Goal: Download file/media

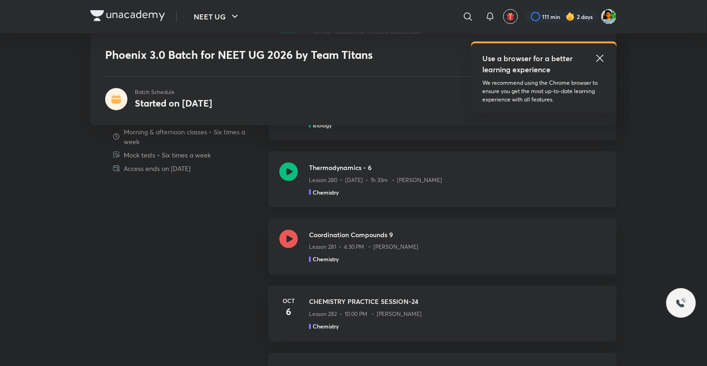
click at [404, 175] on div "Lesson 280 • [DATE] • 1h 33m • [PERSON_NAME]" at bounding box center [457, 178] width 296 height 12
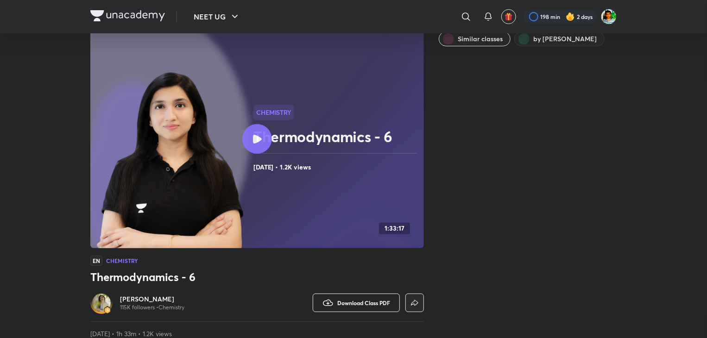
click at [335, 302] on button "Download Class PDF" at bounding box center [356, 303] width 87 height 19
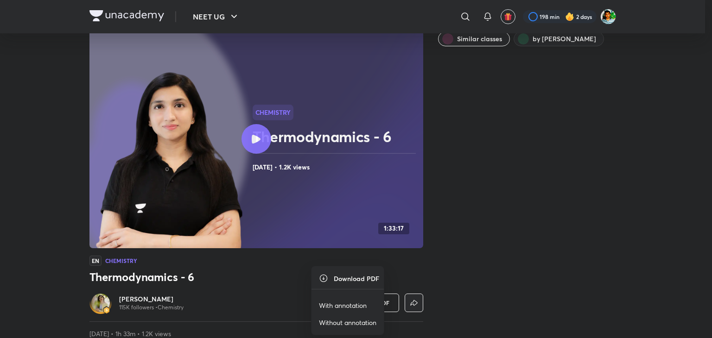
click at [335, 302] on p "With annotation" at bounding box center [343, 306] width 48 height 10
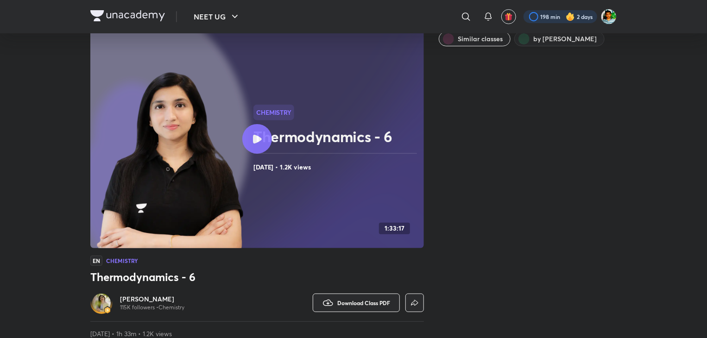
click at [550, 15] on div at bounding box center [561, 16] width 74 height 13
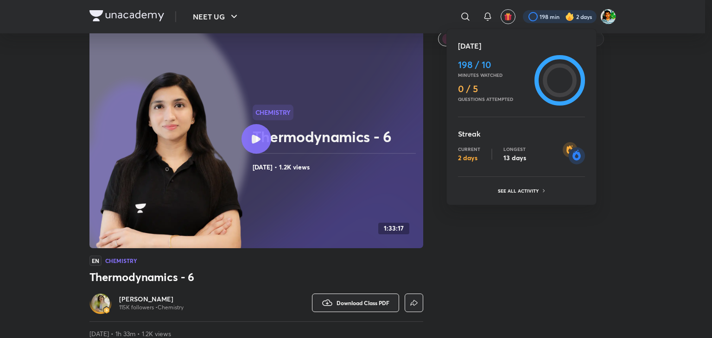
click at [626, 76] on div at bounding box center [356, 169] width 712 height 338
